Goal: Transaction & Acquisition: Purchase product/service

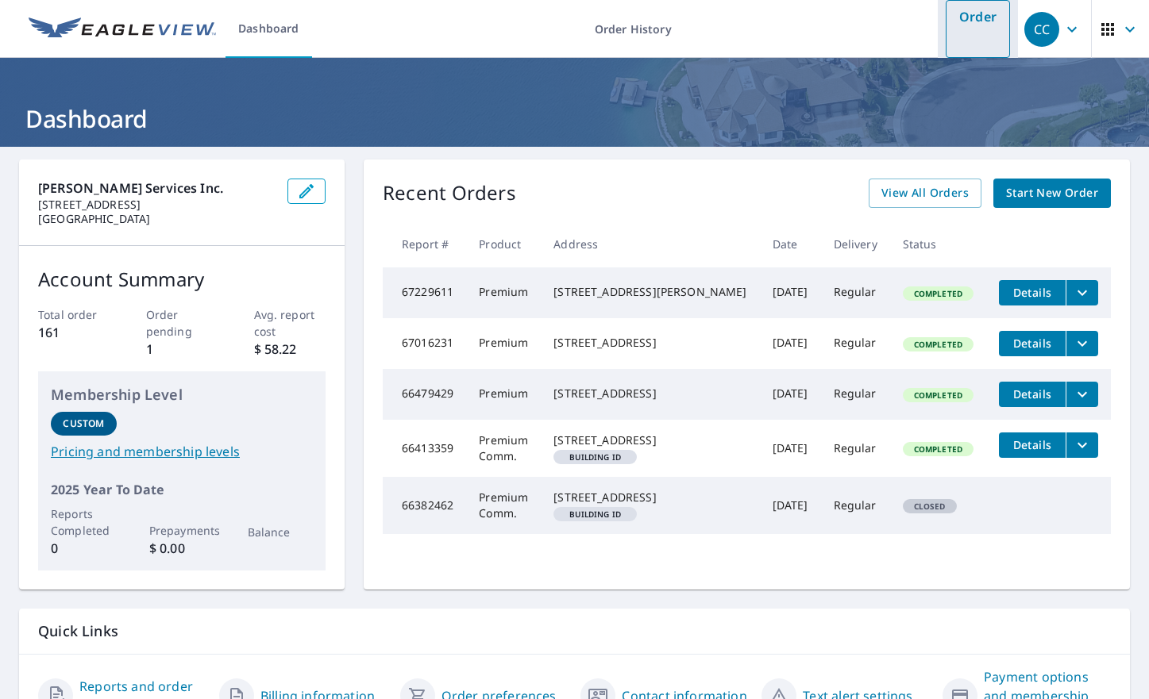
click at [971, 30] on link "Order" at bounding box center [977, 29] width 64 height 58
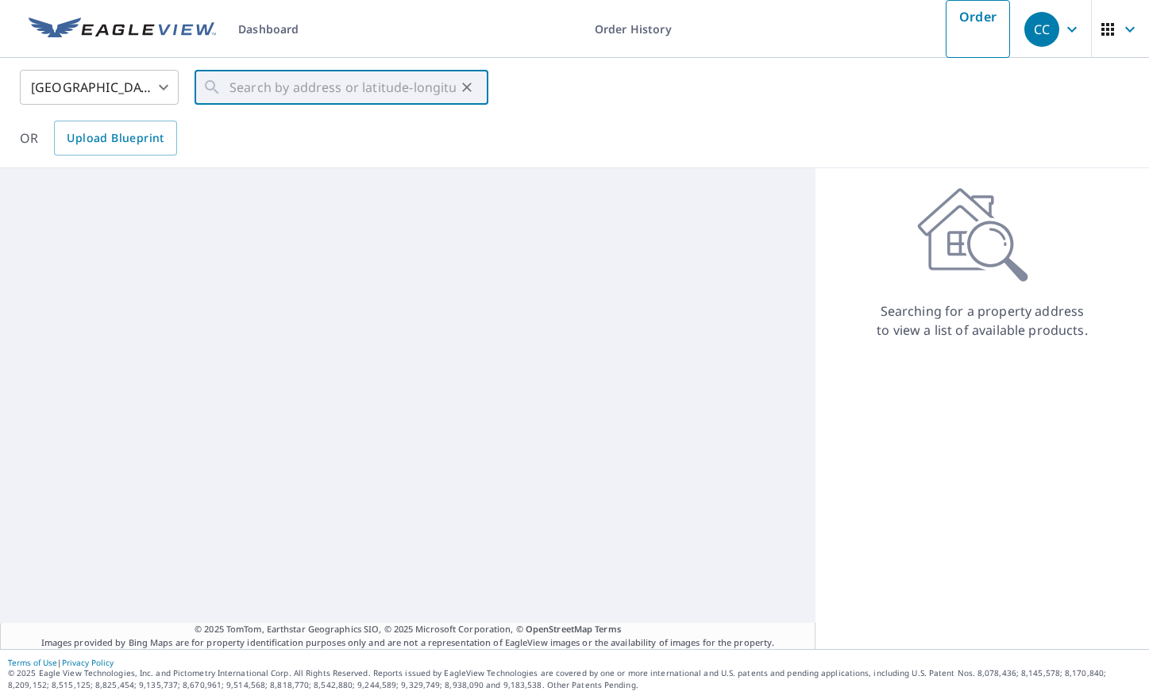
click at [293, 90] on input "text" at bounding box center [342, 87] width 226 height 44
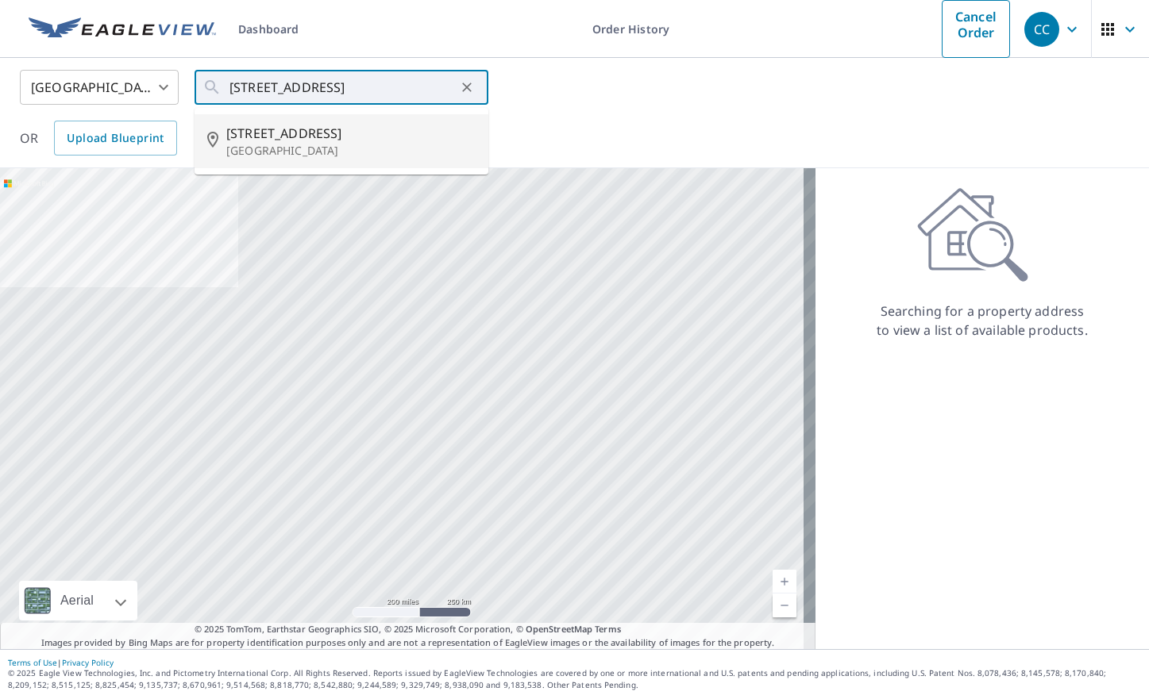
click at [275, 136] on span "[STREET_ADDRESS]" at bounding box center [350, 133] width 249 height 19
type input "[STREET_ADDRESS]"
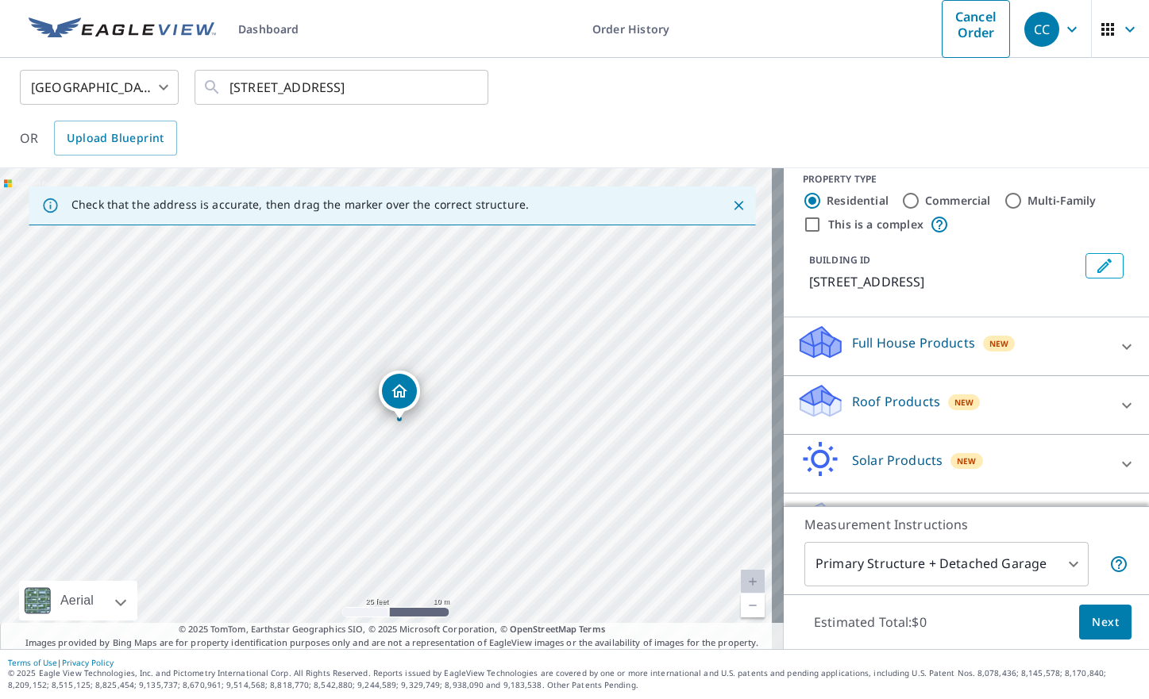
scroll to position [22, 0]
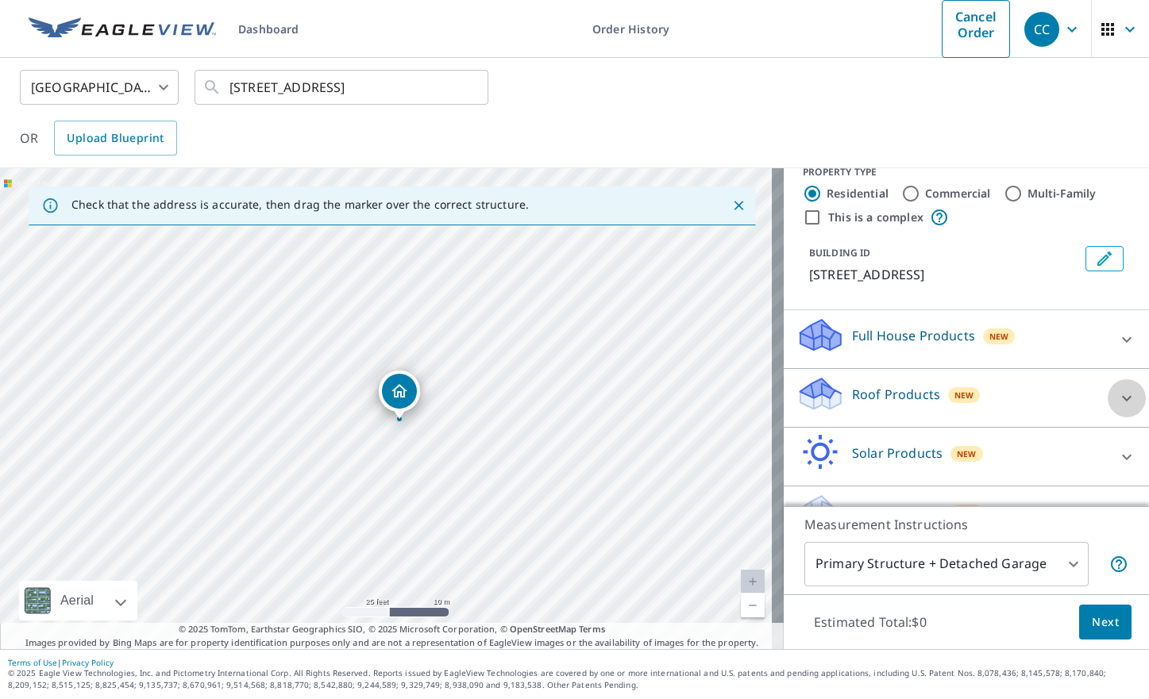
click at [1117, 389] on icon at bounding box center [1126, 398] width 19 height 19
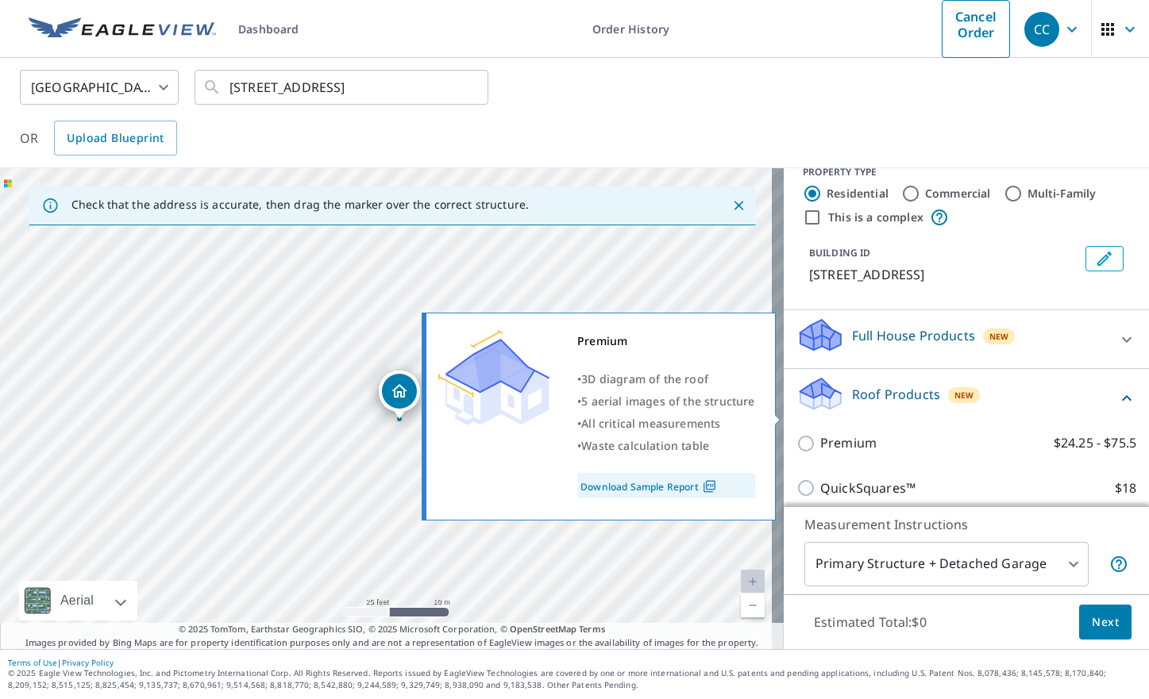
click at [796, 434] on input "Premium $24.25 - $75.5" at bounding box center [808, 443] width 24 height 19
checkbox input "true"
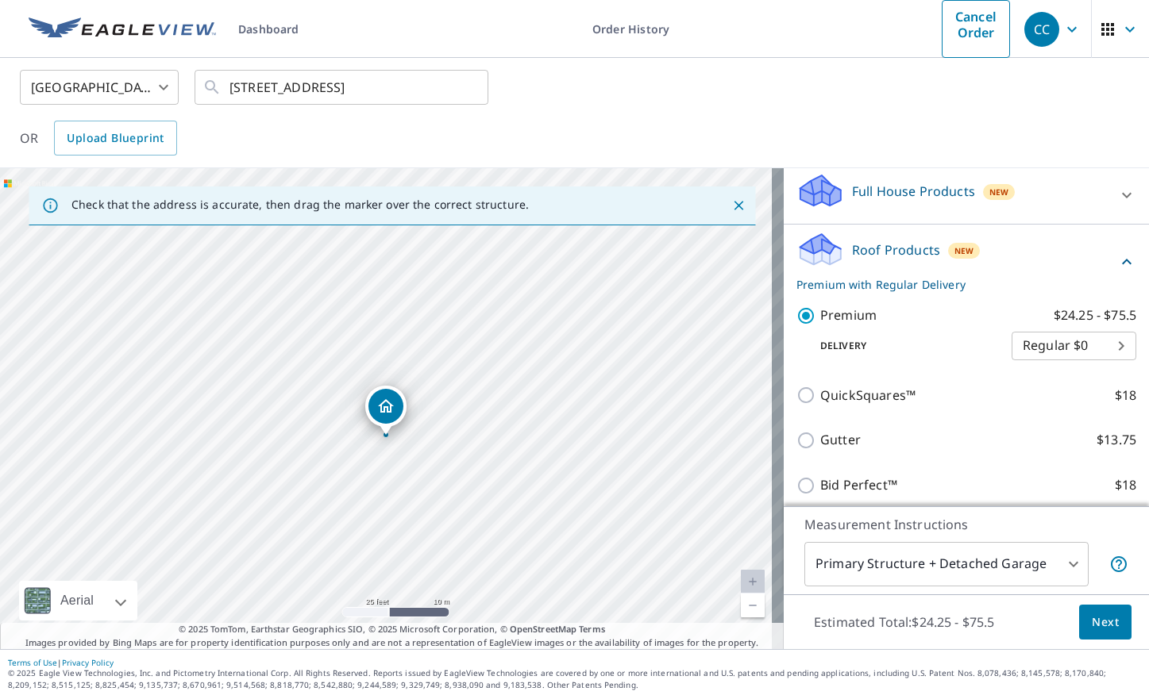
scroll to position [221, 0]
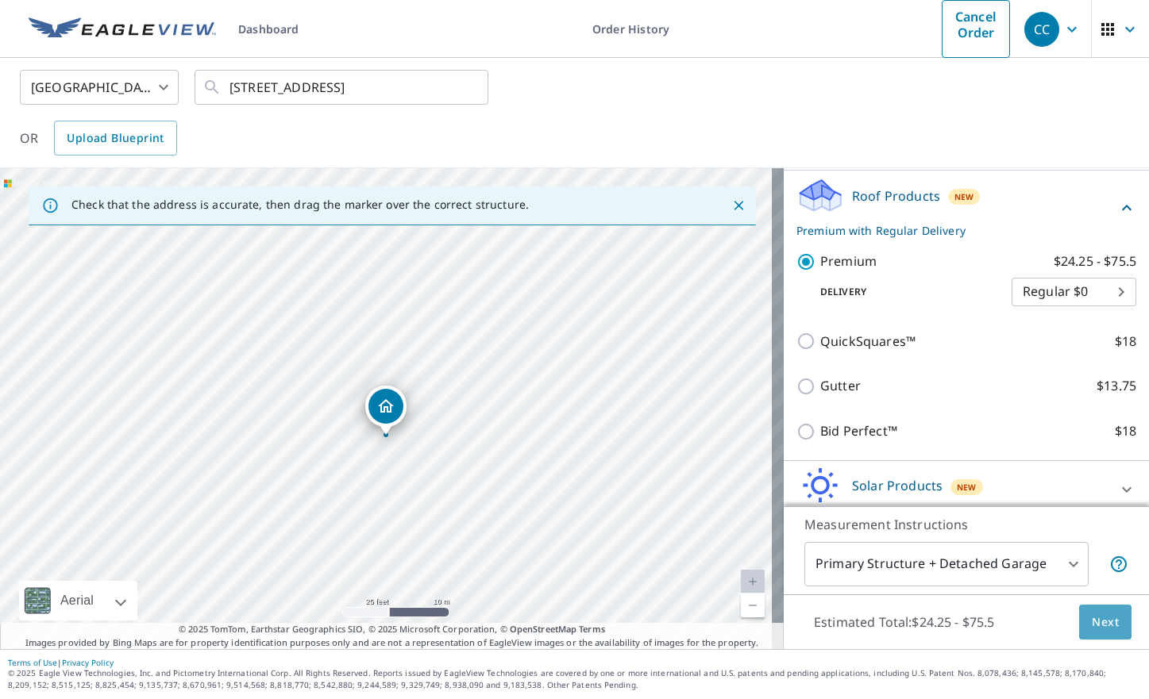
click at [1100, 633] on span "Next" at bounding box center [1104, 623] width 27 height 20
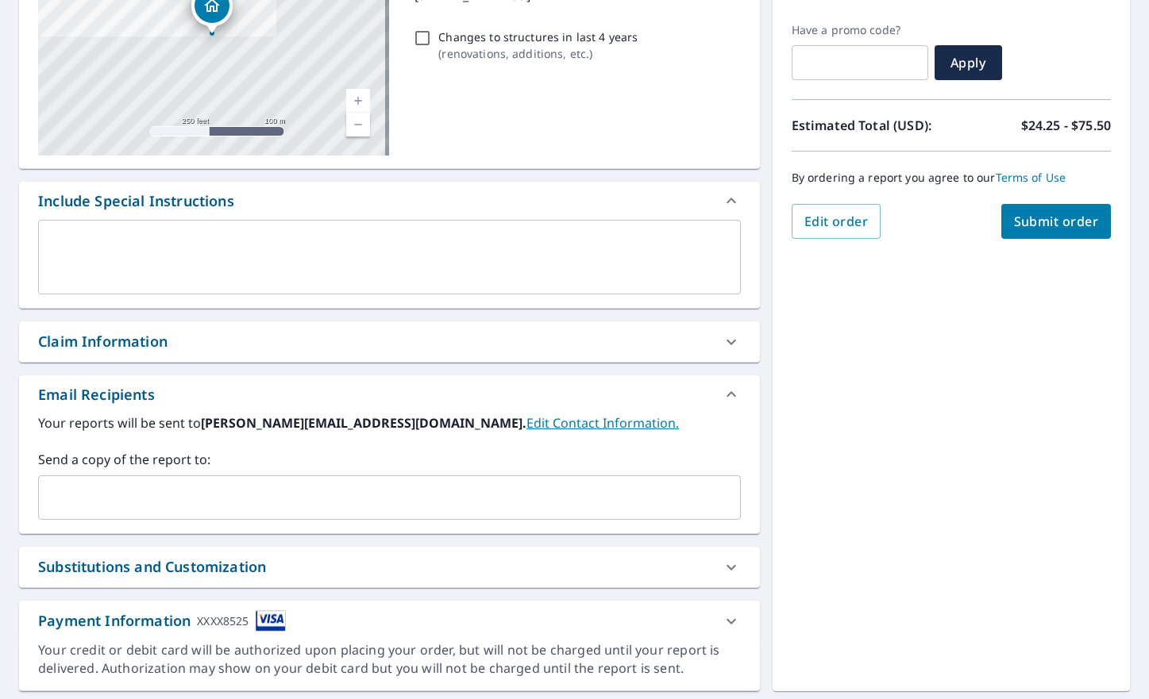
scroll to position [274, 0]
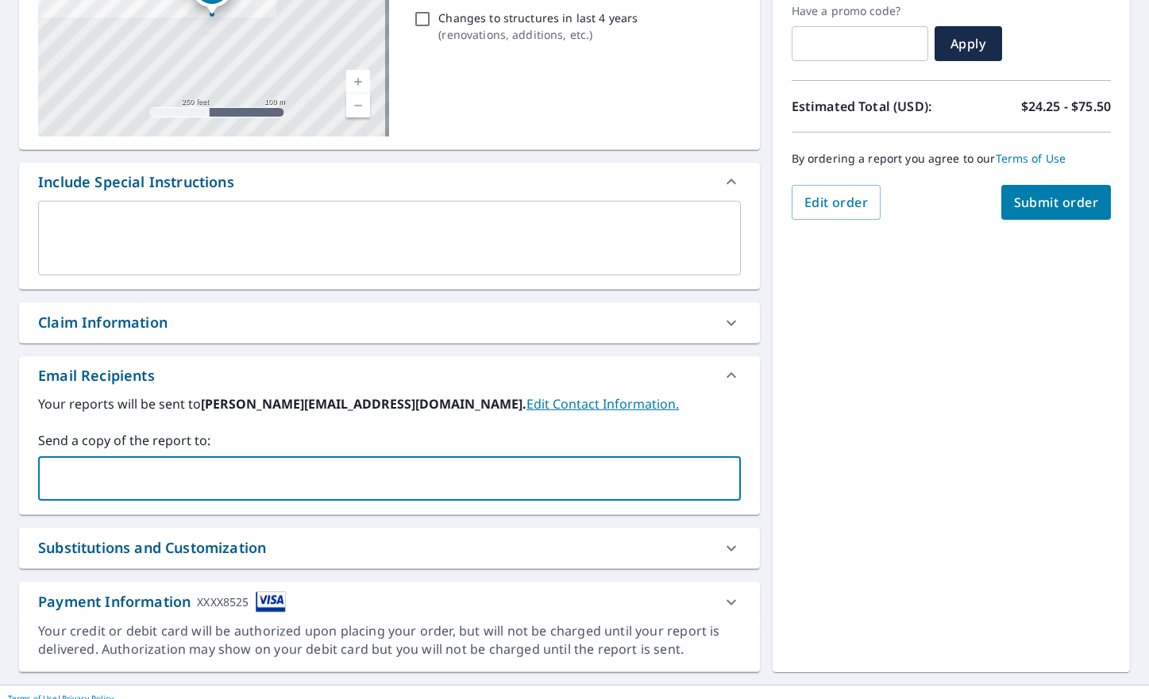
click at [231, 481] on input "text" at bounding box center [377, 479] width 664 height 30
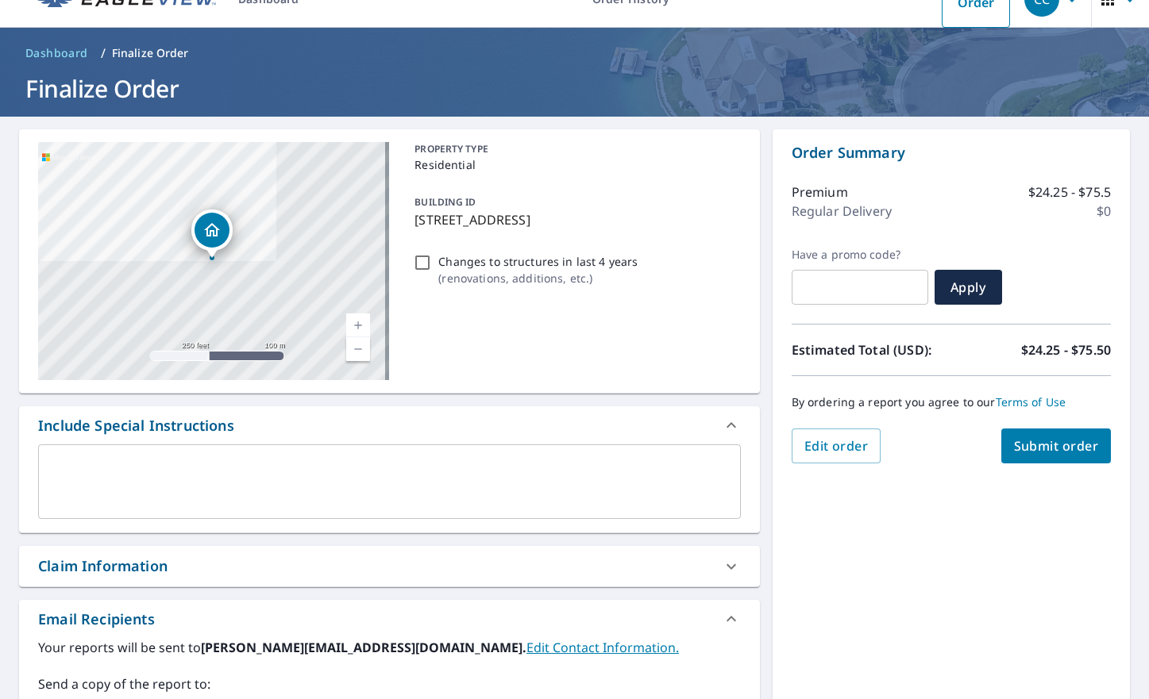
scroll to position [0, 0]
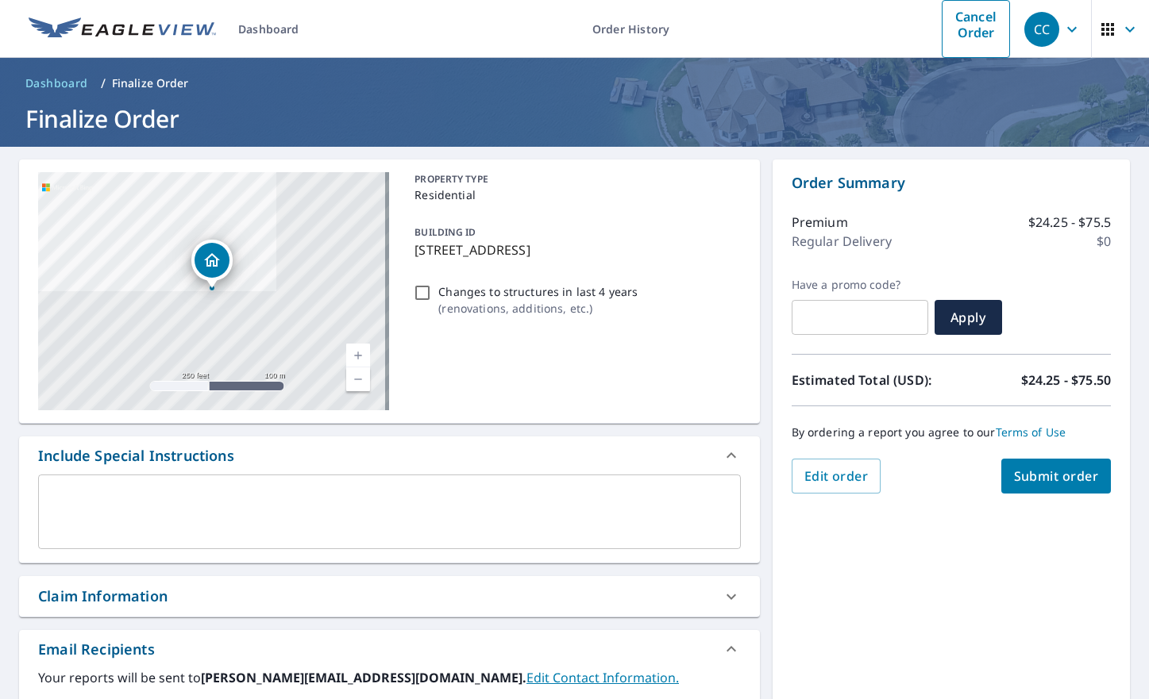
type input "[EMAIL_ADDRESS][DOMAIN_NAME]"
click at [1014, 485] on span "Submit order" at bounding box center [1056, 476] width 85 height 17
checkbox input "true"
